Goal: Communication & Community: Answer question/provide support

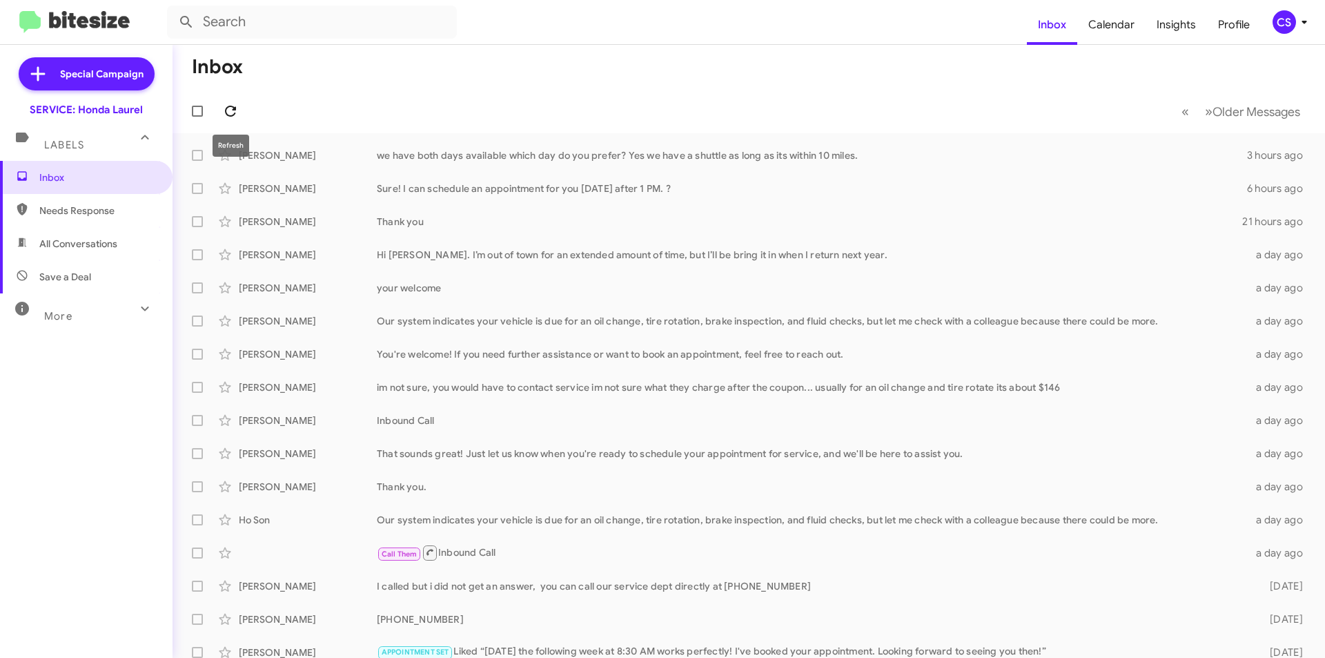
click at [229, 111] on icon at bounding box center [230, 111] width 17 height 17
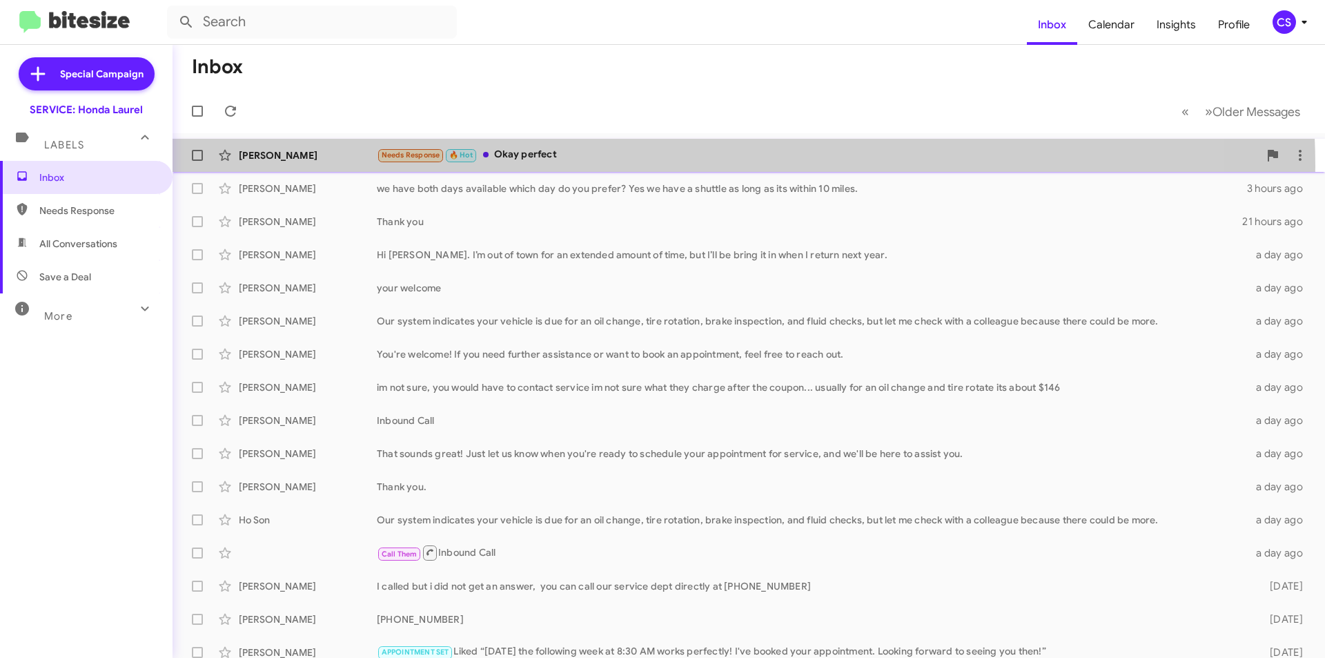
click at [656, 166] on div "[PERSON_NAME] Needs Response 🔥 Hot Okay perfect 24 minutes ago" at bounding box center [749, 155] width 1131 height 28
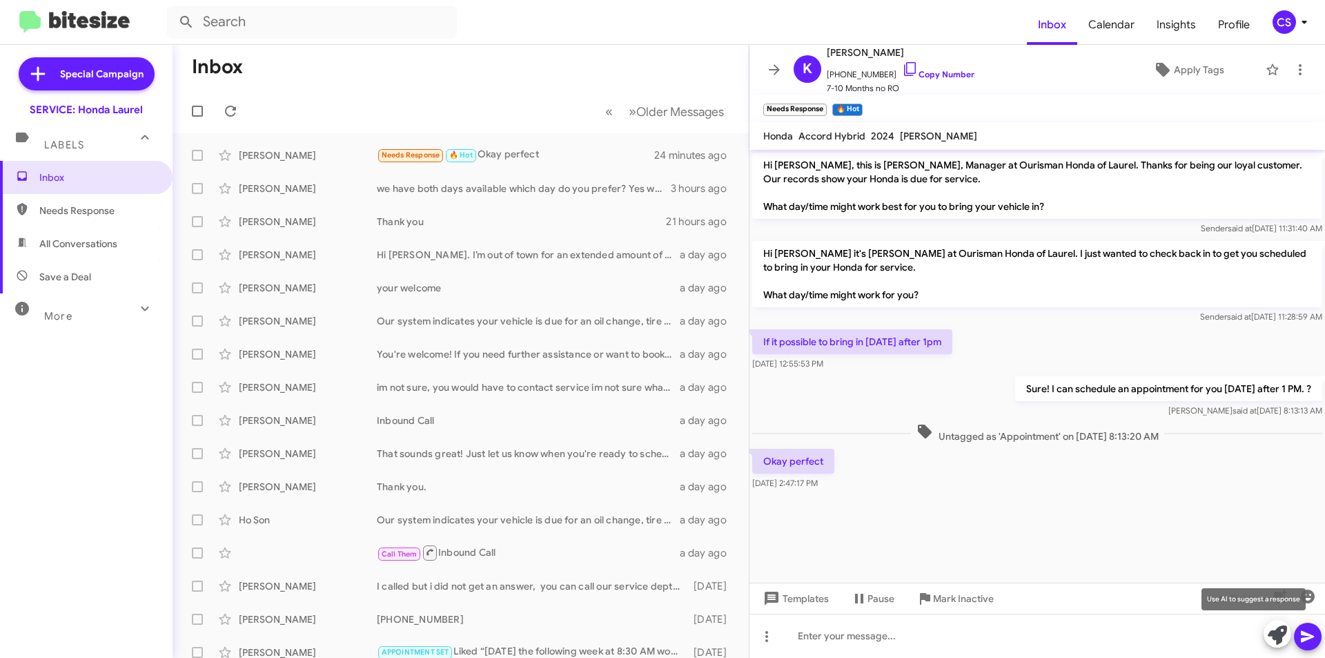
click at [1273, 636] on icon at bounding box center [1277, 634] width 19 height 19
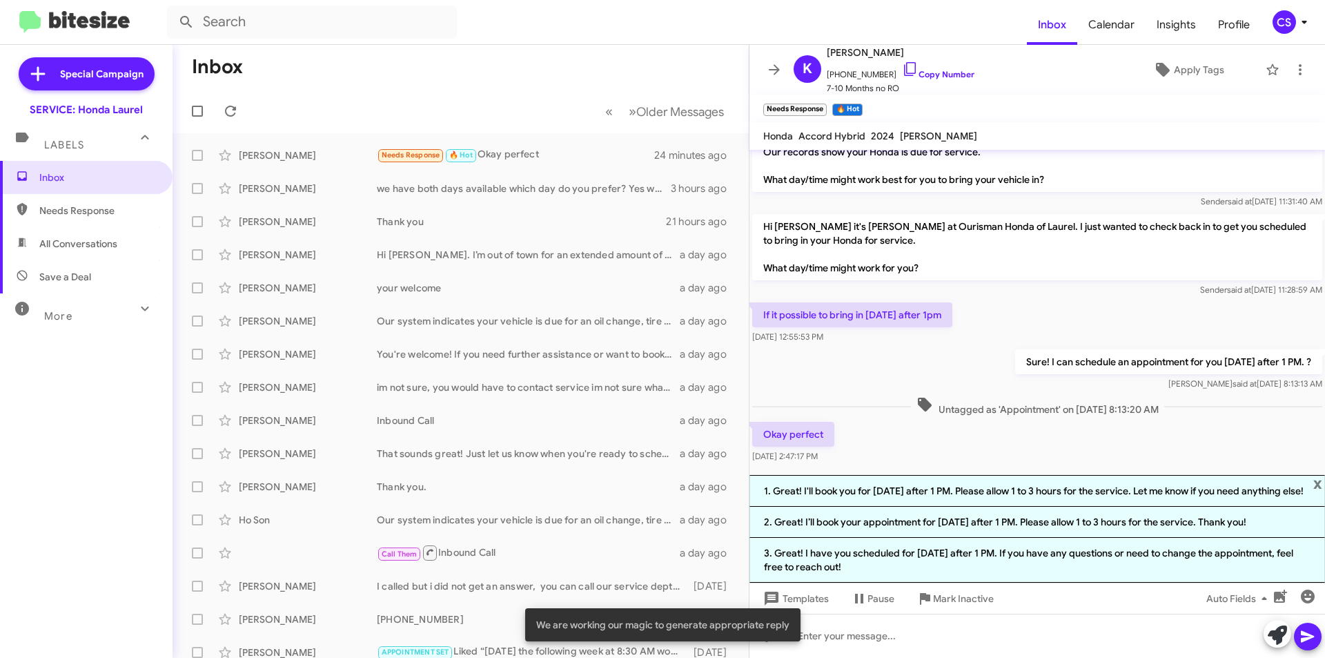
scroll to position [39, 0]
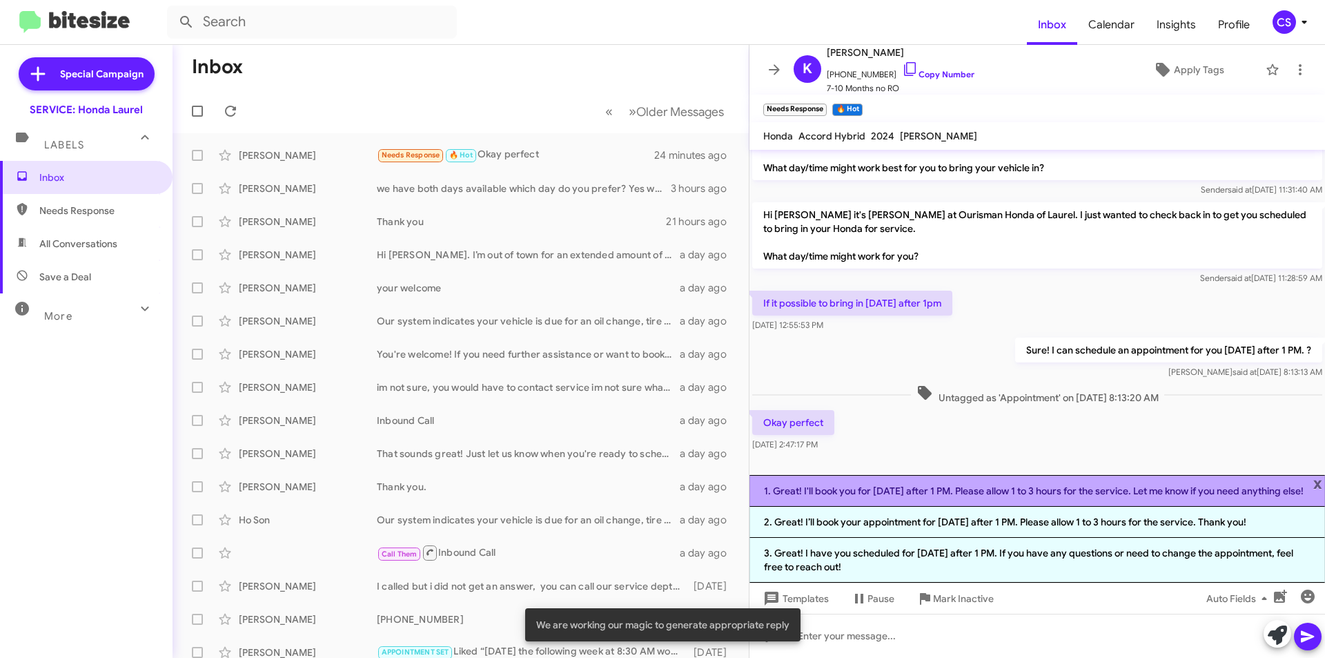
click at [1036, 487] on li "1. Great! I'll book you for [DATE] after 1 PM. Please allow 1 to 3 hours for th…" at bounding box center [1038, 491] width 576 height 32
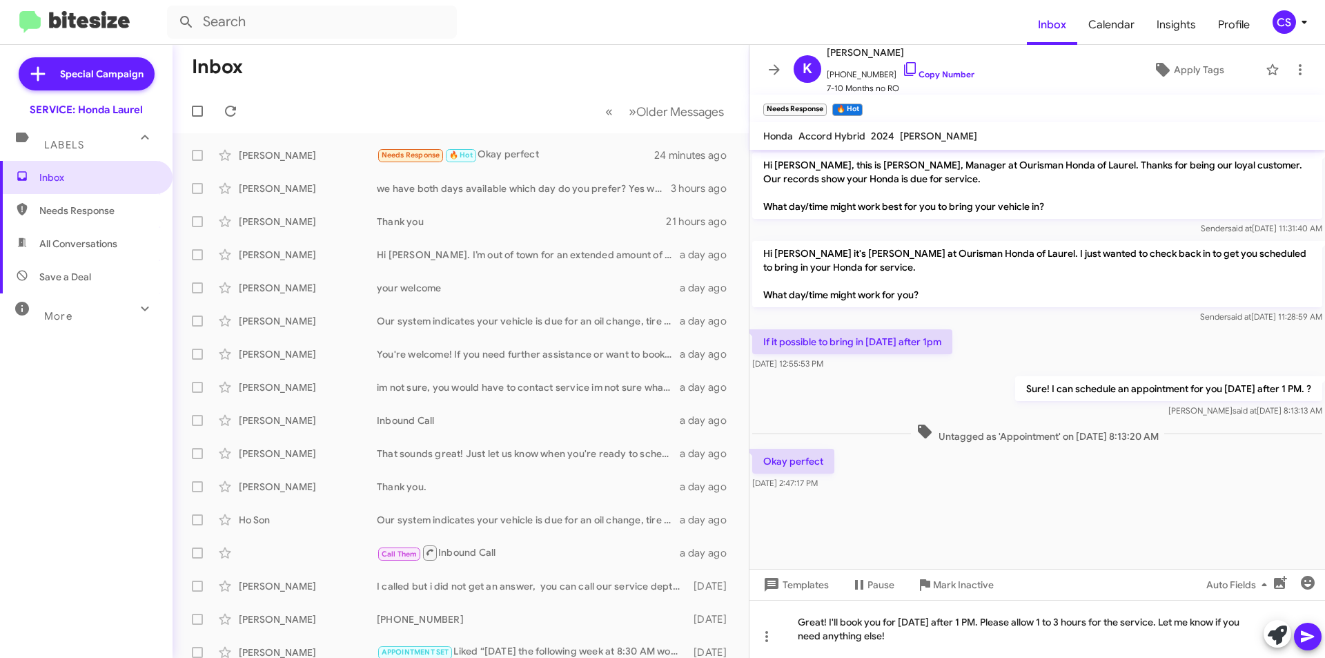
click at [1304, 638] on icon at bounding box center [1307, 637] width 13 height 12
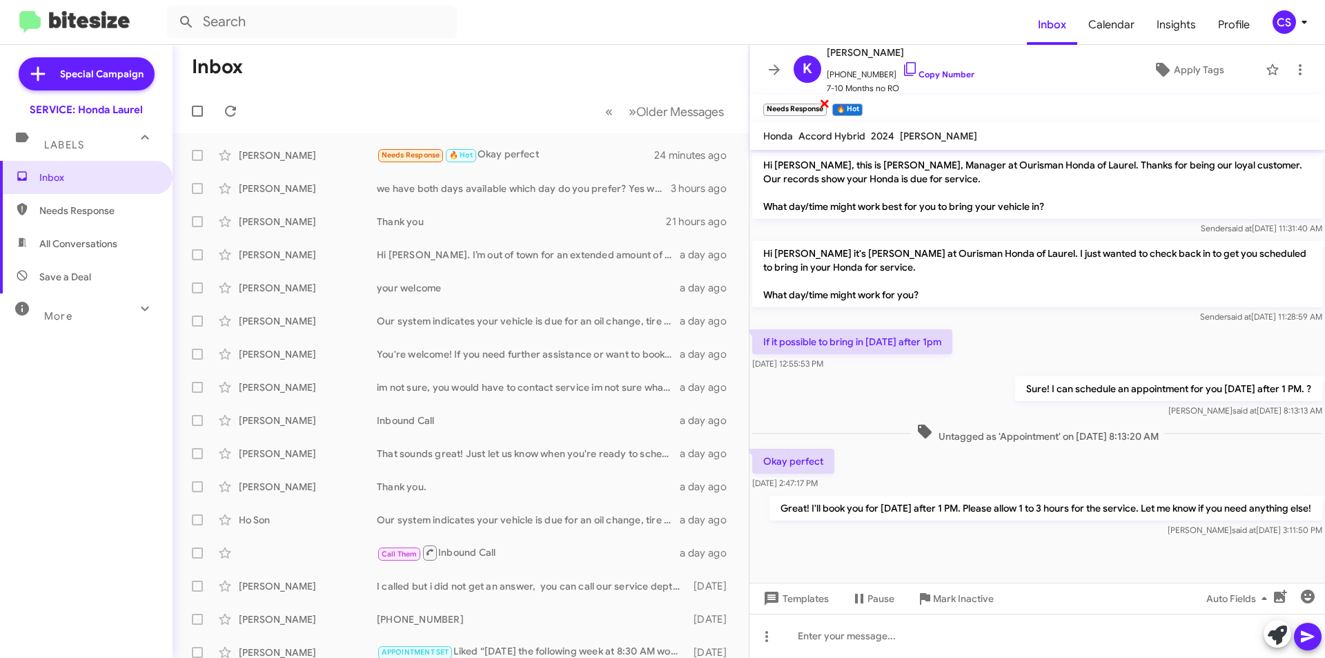
click at [825, 102] on span "×" at bounding box center [824, 103] width 11 height 17
click at [792, 102] on span "×" at bounding box center [790, 103] width 11 height 17
drag, startPoint x: 225, startPoint y: 106, endPoint x: 1030, endPoint y: 25, distance: 808.9
click at [225, 106] on icon at bounding box center [230, 111] width 17 height 17
click at [777, 65] on icon at bounding box center [774, 69] width 17 height 17
